Goal: Contribute content: Add original content to the website for others to see

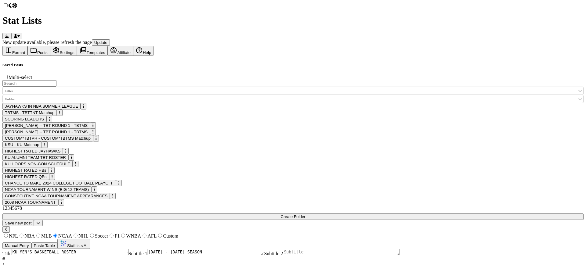
scroll to position [39, 0]
click at [110, 39] on button "Update" at bounding box center [101, 42] width 18 height 6
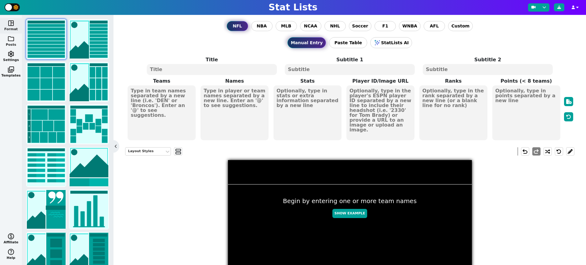
click at [13, 38] on span "folder" at bounding box center [10, 38] width 7 height 7
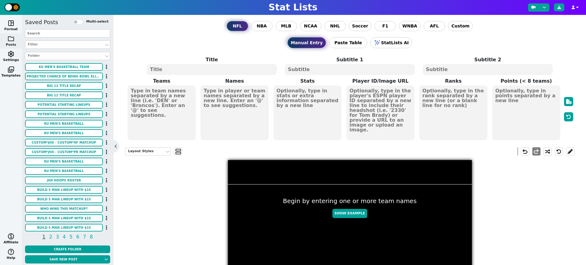
click at [60, 32] on input "text" at bounding box center [67, 33] width 85 height 8
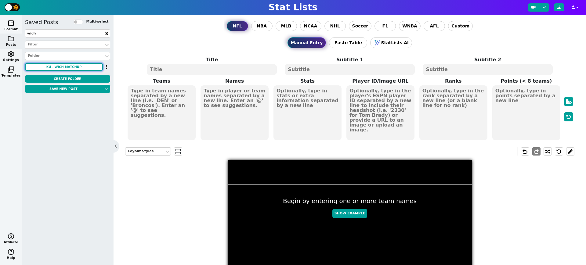
type input "wich"
click at [74, 66] on button "KU - WICH Matchup" at bounding box center [64, 67] width 78 height 8
type textarea "KU WICH"
type textarea "3 0"
type textarea "#13"
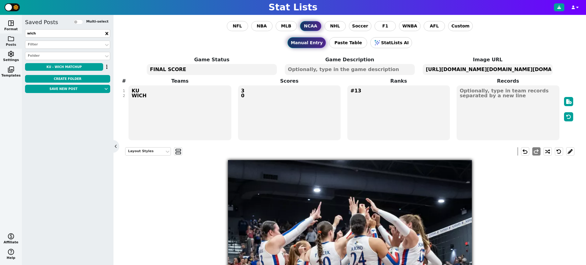
click at [360, 92] on textarea "#13" at bounding box center [398, 112] width 102 height 55
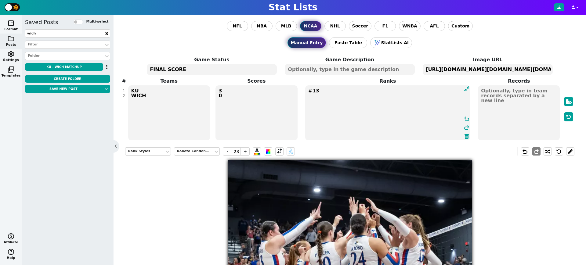
click at [360, 92] on textarea "#13" at bounding box center [387, 112] width 165 height 55
click at [226, 91] on textarea "3 0" at bounding box center [256, 112] width 82 height 55
type input "60"
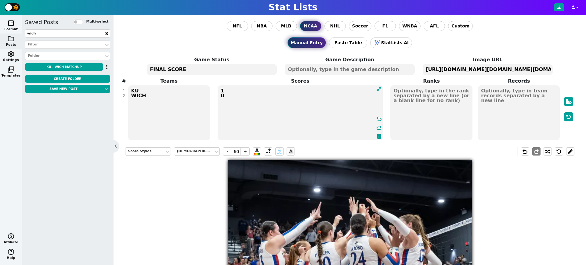
type textarea "1 0"
click at [134, 96] on textarea "KU WICH" at bounding box center [169, 112] width 82 height 55
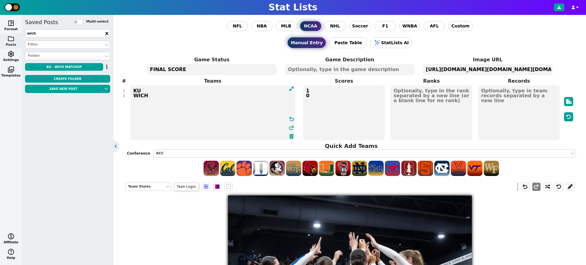
click at [134, 96] on textarea "KU WICH" at bounding box center [212, 112] width 165 height 55
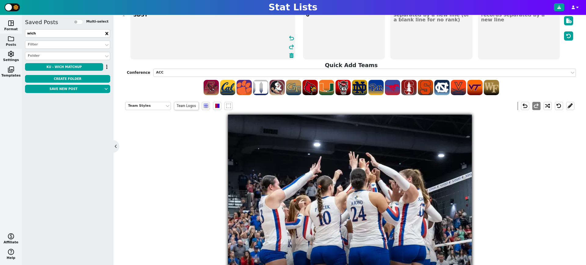
scroll to position [34, 0]
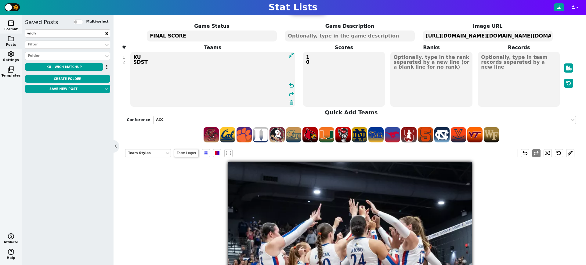
click at [153, 53] on textarea "KU SDST" at bounding box center [212, 79] width 165 height 55
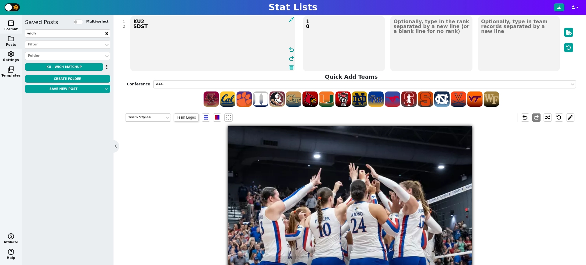
scroll to position [3, 0]
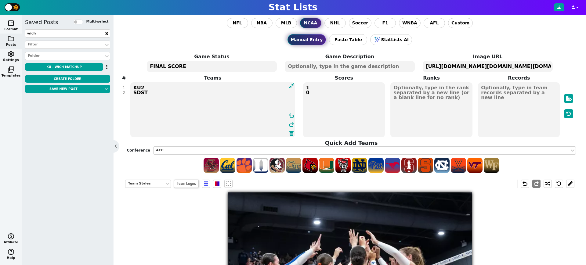
type textarea "KU2 SDST"
click at [497, 66] on textarea "[URL][DOMAIN_NAME][DOMAIN_NAME][DOMAIN_NAME][DOMAIN_NAME]" at bounding box center [487, 66] width 130 height 11
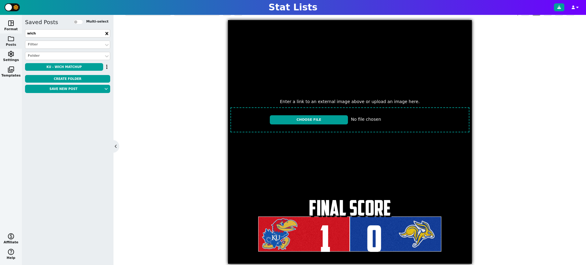
scroll to position [184, 0]
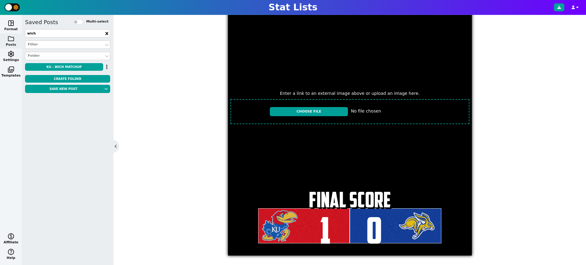
click at [319, 110] on input "file" at bounding box center [350, 112] width 244 height 30
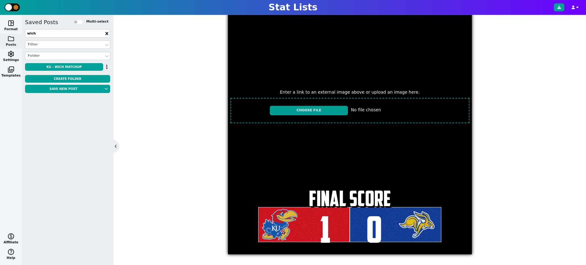
scroll to position [148, 0]
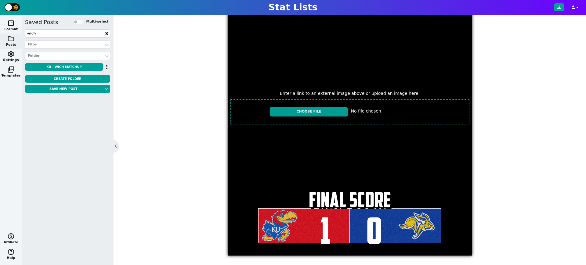
type input "C:\fakepath\IMG_1926.jpeg"
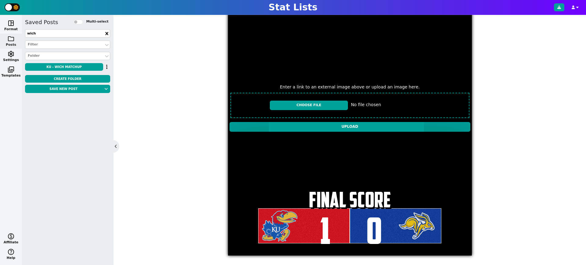
scroll to position [142, 0]
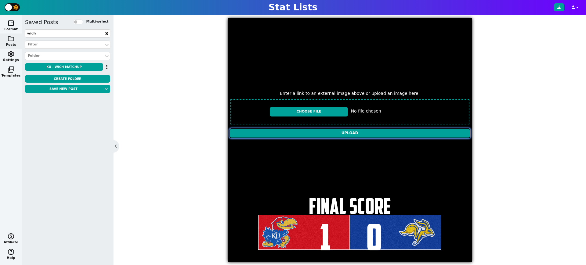
click at [376, 132] on input "Upload" at bounding box center [349, 133] width 241 height 10
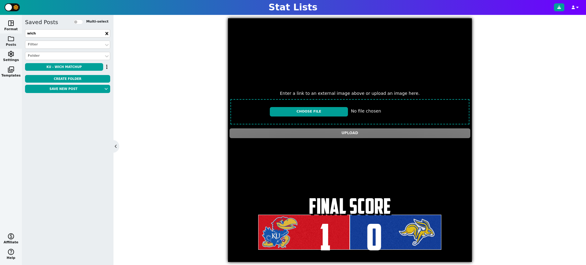
type textarea "[URL][DOMAIN_NAME][DOMAIN_NAME]"
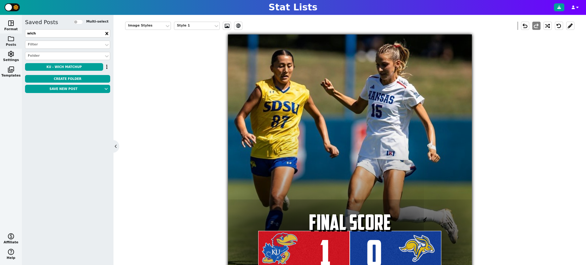
scroll to position [123, 0]
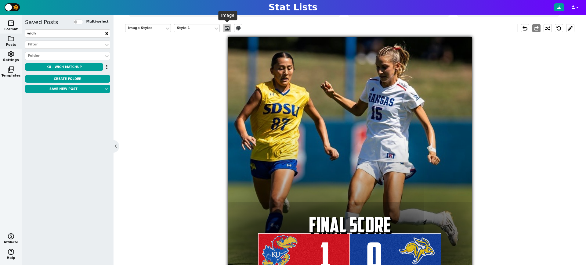
click at [227, 28] on span at bounding box center [227, 28] width 6 height 5
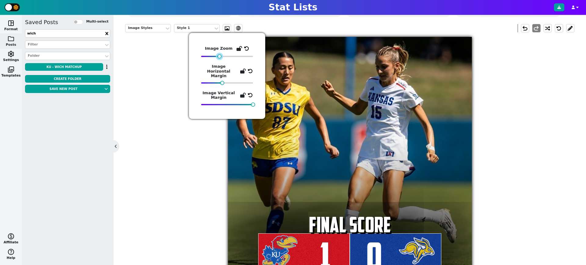
click at [219, 58] on div at bounding box center [219, 56] width 4 height 4
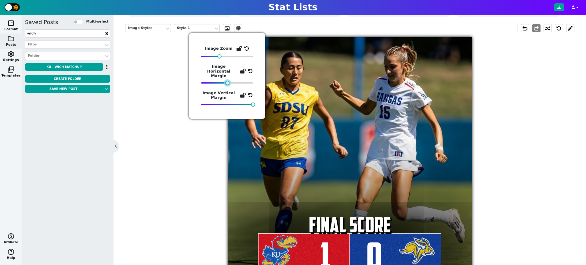
drag, startPoint x: 222, startPoint y: 79, endPoint x: 227, endPoint y: 77, distance: 5.4
click at [227, 81] on div at bounding box center [227, 83] width 4 height 4
click at [552, 152] on div "Image Styles Style 1 ev_shadow undo redo 1 FINAL SCORE 0" at bounding box center [349, 150] width 449 height 261
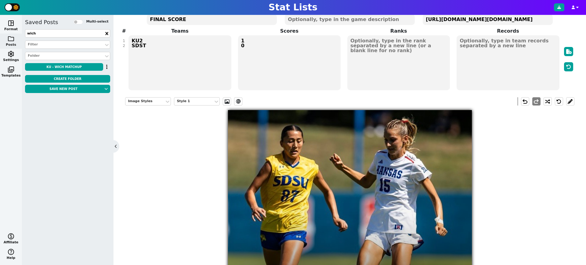
scroll to position [30, 0]
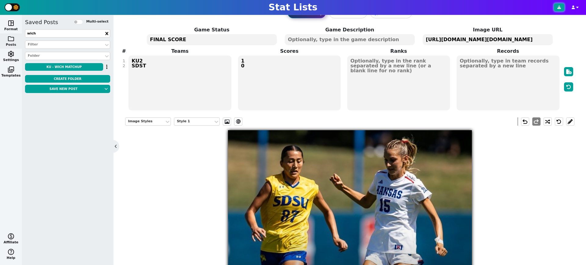
click at [561, 11] on button at bounding box center [559, 7] width 10 height 8
